Goal: Task Accomplishment & Management: Complete application form

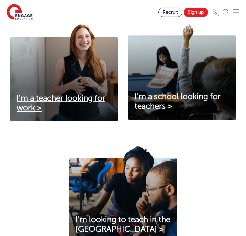
scroll to position [228, 0]
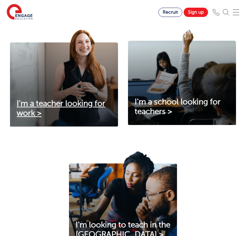
click at [55, 118] on span "I'm a teacher looking for work >" at bounding box center [61, 108] width 89 height 19
click at [215, 12] on img at bounding box center [215, 12] width 7 height 7
click at [216, 12] on img at bounding box center [215, 12] width 7 height 7
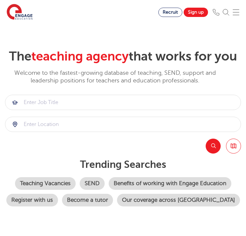
scroll to position [0, 0]
click at [196, 12] on link "Sign up" at bounding box center [195, 12] width 24 height 9
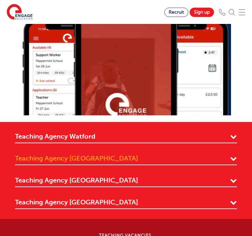
scroll to position [618, 0]
click at [233, 157] on link "Teaching Agency [GEOGRAPHIC_DATA]" at bounding box center [126, 159] width 222 height 11
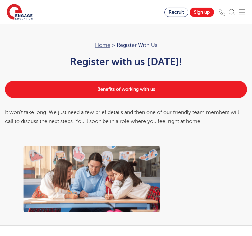
scroll to position [0, 0]
click at [241, 11] on img at bounding box center [241, 12] width 7 height 7
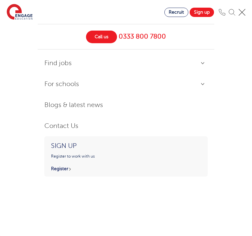
click at [202, 64] on link "Find jobs" at bounding box center [125, 63] width 163 height 14
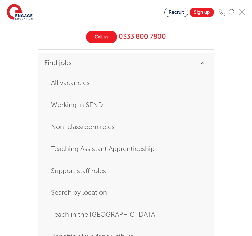
click at [202, 64] on link "Find jobs" at bounding box center [125, 63] width 163 height 14
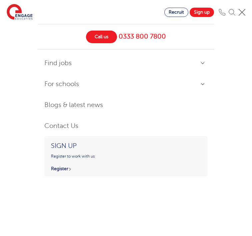
click at [202, 83] on link "For schools" at bounding box center [125, 84] width 163 height 14
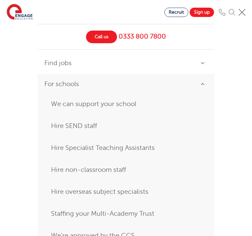
click at [203, 83] on link "For schools" at bounding box center [125, 84] width 163 height 14
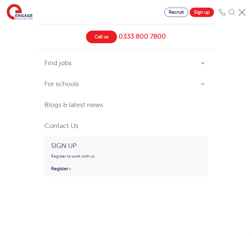
click at [203, 65] on link "Find jobs" at bounding box center [125, 63] width 163 height 14
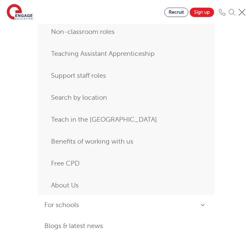
scroll to position [98, 0]
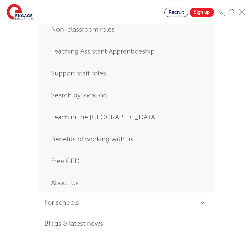
click at [88, 96] on link "Search by location" at bounding box center [126, 96] width 150 height 12
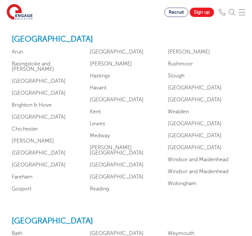
scroll to position [577, 0]
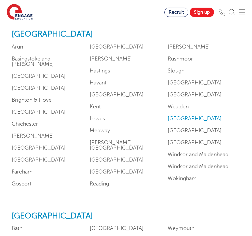
click at [184, 116] on link "West Sussex" at bounding box center [194, 119] width 54 height 6
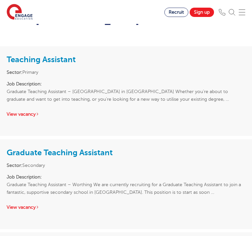
scroll to position [538, 0]
click at [28, 205] on link "View vacancy" at bounding box center [23, 207] width 33 height 5
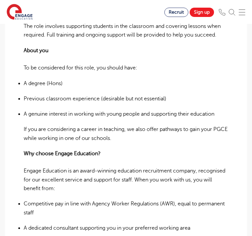
scroll to position [316, 0]
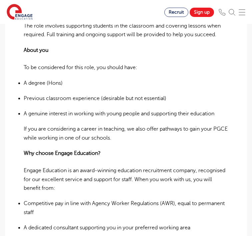
click at [154, 153] on p "Why choose Engage Education? Engage Education is an award-winning education rec…" at bounding box center [126, 171] width 204 height 44
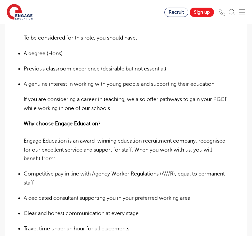
scroll to position [350, 0]
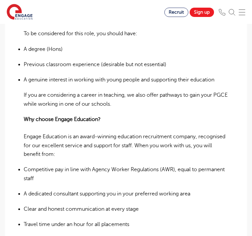
click at [152, 118] on p "Why choose Engage Education? Engage Education is an award-winning education rec…" at bounding box center [126, 137] width 204 height 44
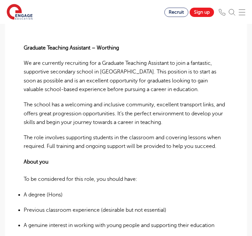
scroll to position [205, 0]
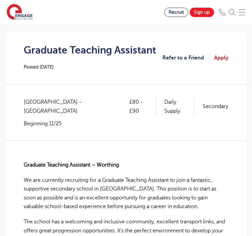
scroll to position [90, 0]
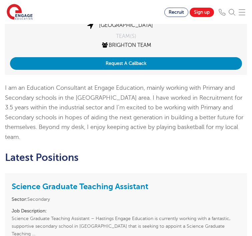
scroll to position [115, 0]
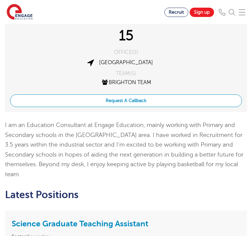
click at [129, 102] on button "Request A Callback" at bounding box center [126, 101] width 232 height 13
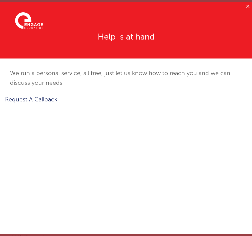
scroll to position [0, 0]
click at [246, 5] on button "✕" at bounding box center [247, 6] width 8 height 8
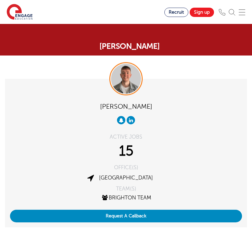
click at [242, 13] on img at bounding box center [241, 12] width 7 height 7
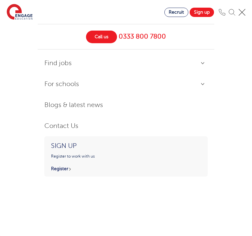
click at [12, 6] on img at bounding box center [20, 12] width 26 height 17
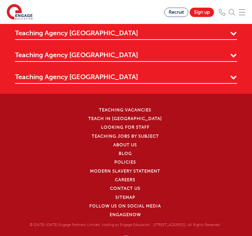
scroll to position [2281, 0]
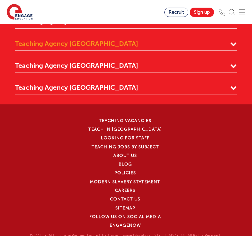
click at [234, 47] on link "Teaching Agency [GEOGRAPHIC_DATA]" at bounding box center [126, 44] width 222 height 11
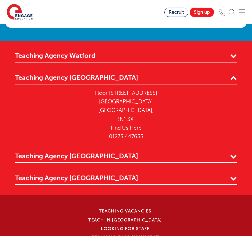
scroll to position [2218, 0]
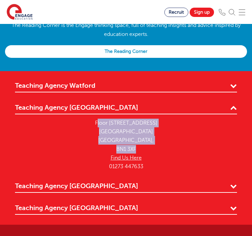
drag, startPoint x: 95, startPoint y: 126, endPoint x: 140, endPoint y: 152, distance: 52.1
click at [140, 152] on p "[STREET_ADDRESS] Find Us Here 01273 447633" at bounding box center [126, 145] width 222 height 53
copy p "[STREET_ADDRESS]"
